Goal: Task Accomplishment & Management: Manage account settings

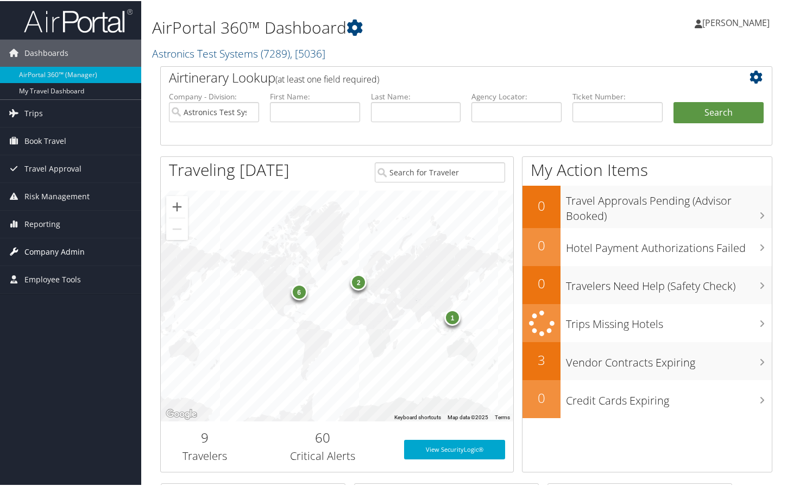
click at [37, 250] on span "Company Admin" at bounding box center [54, 250] width 60 height 27
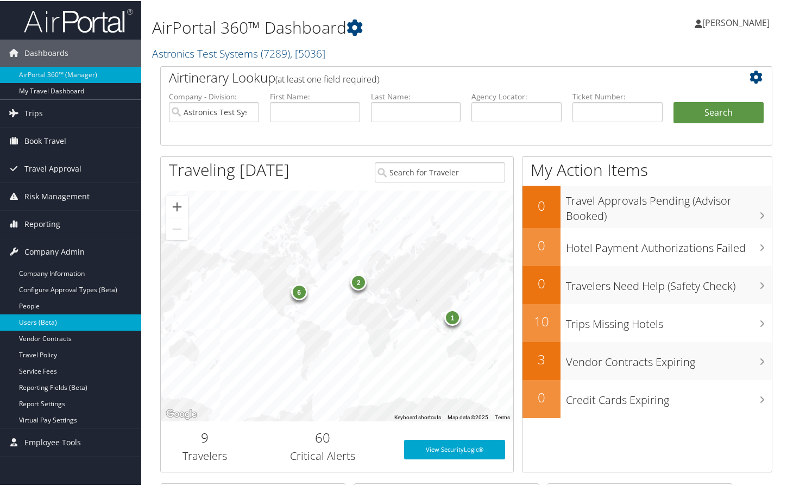
click at [31, 322] on link "Users (Beta)" at bounding box center [70, 321] width 141 height 16
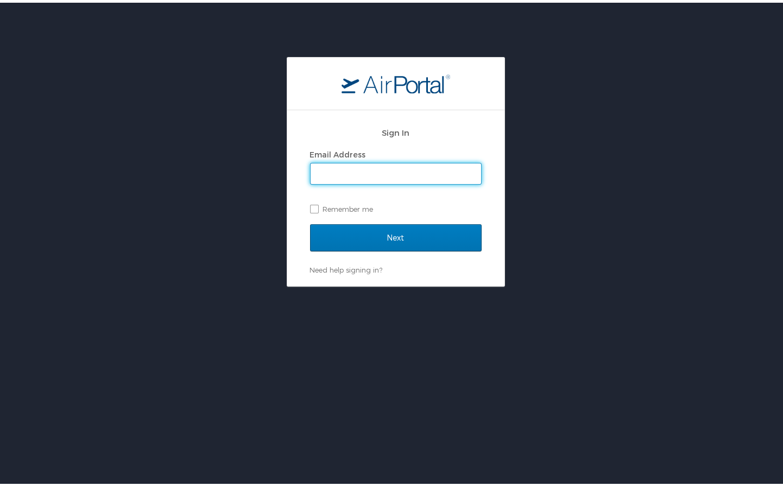
click at [322, 171] on input "Email Address" at bounding box center [396, 171] width 170 height 21
type input "[PERSON_NAME][EMAIL_ADDRESS][PERSON_NAME][DOMAIN_NAME]"
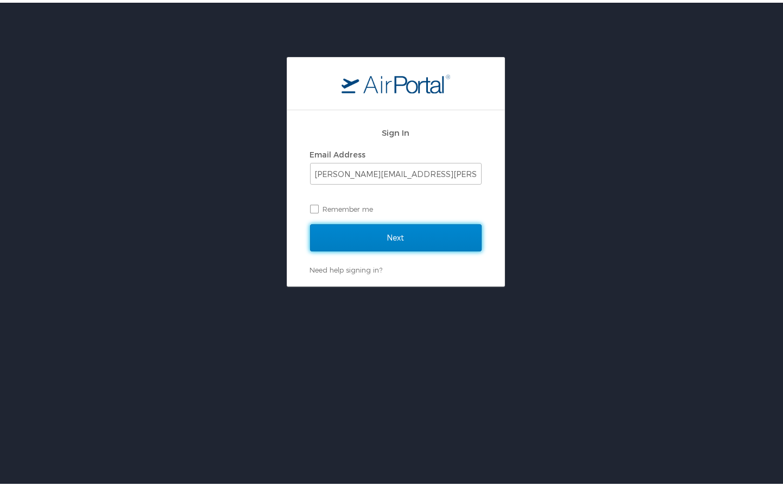
click at [395, 237] on input "Next" at bounding box center [396, 235] width 172 height 27
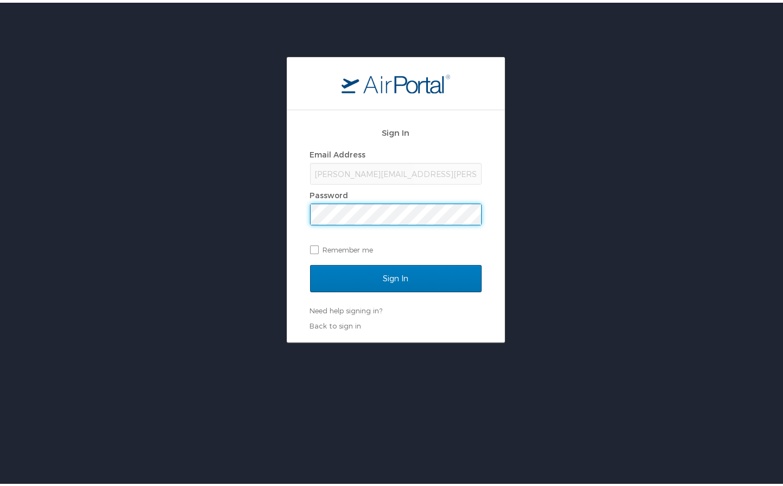
click at [310, 262] on input "Sign In" at bounding box center [396, 275] width 172 height 27
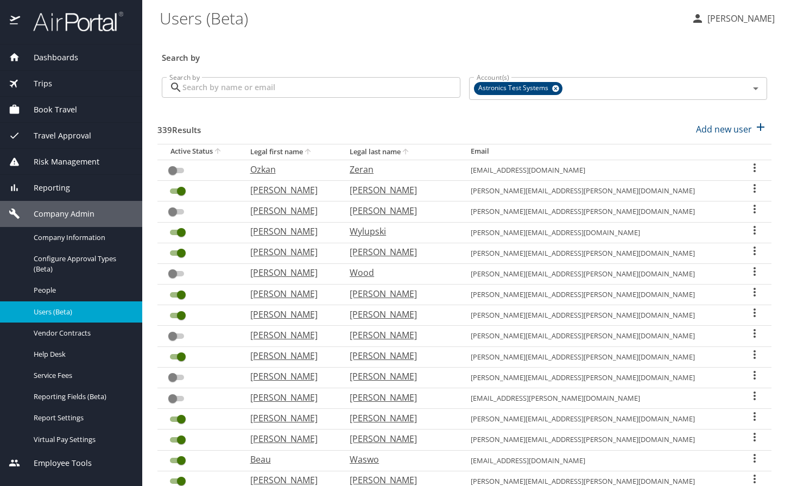
click at [244, 88] on input "Search by" at bounding box center [321, 87] width 278 height 21
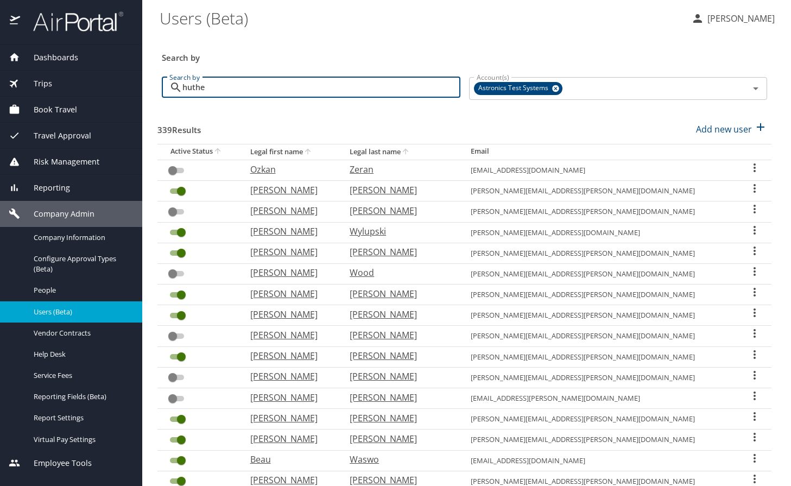
type input "huther"
checkbox input "true"
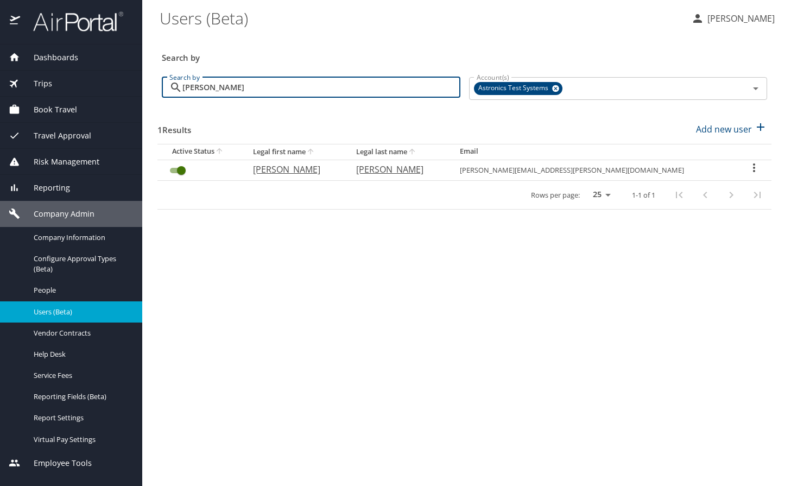
type input "huther"
drag, startPoint x: 184, startPoint y: 172, endPoint x: 157, endPoint y: 168, distance: 26.3
click at [157, 168] on td "User Search Table" at bounding box center [200, 170] width 87 height 21
click at [170, 169] on input "User Search Table" at bounding box center [181, 170] width 39 height 13
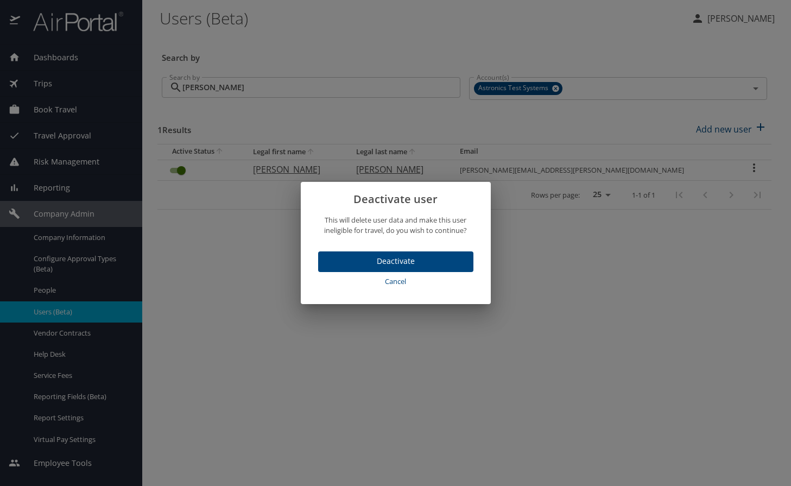
click at [388, 265] on span "Deactivate" at bounding box center [396, 262] width 138 height 14
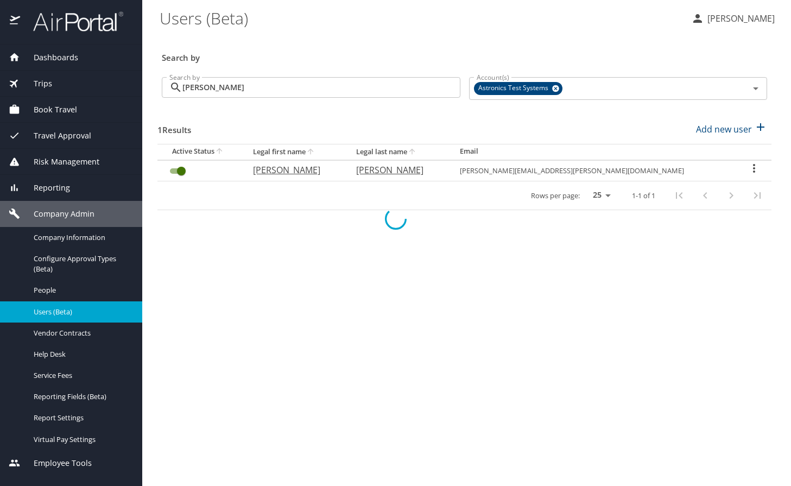
checkbox input "false"
